Goal: Information Seeking & Learning: Check status

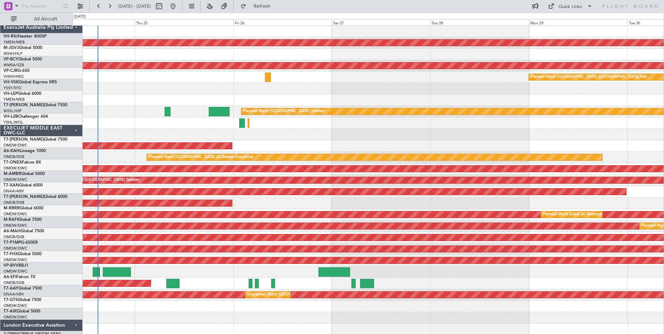
click at [62, 22] on div "ExecuJet Australia Pty Limited" at bounding box center [41, 27] width 82 height 11
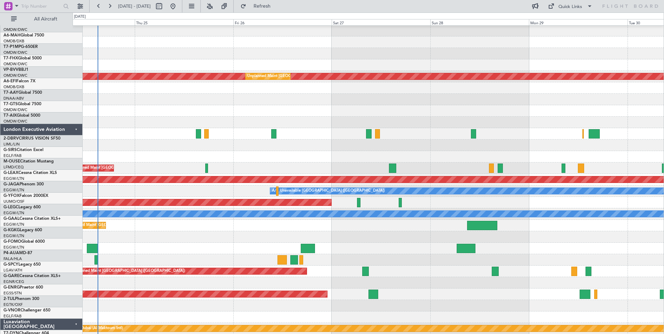
scroll to position [139, 0]
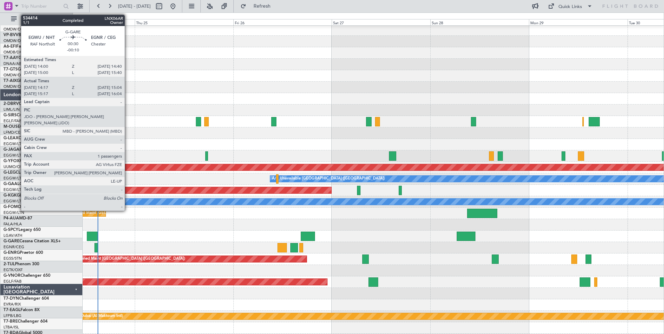
click at [191, 219] on div at bounding box center [368, 224] width 591 height 11
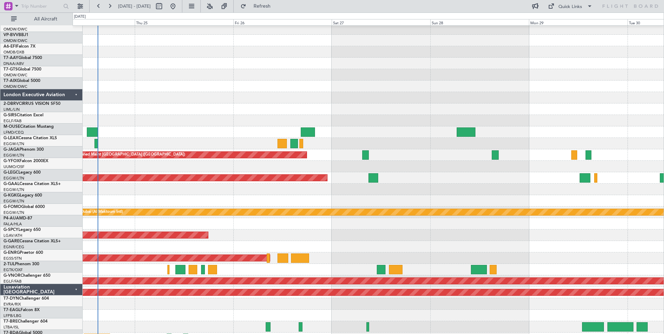
scroll to position [243, 0]
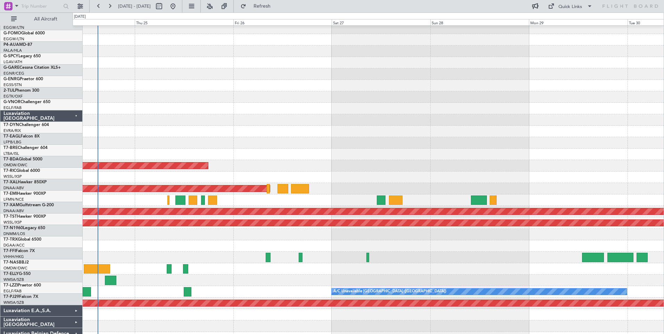
scroll to position [347, 0]
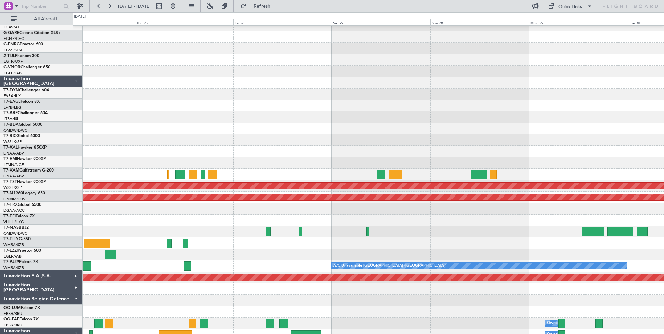
scroll to position [338, 0]
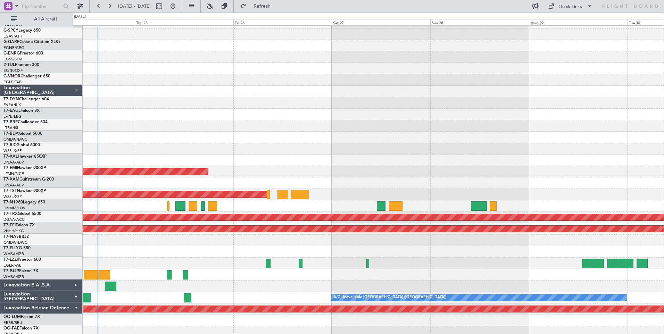
scroll to position [307, 0]
